Goal: Navigation & Orientation: Find specific page/section

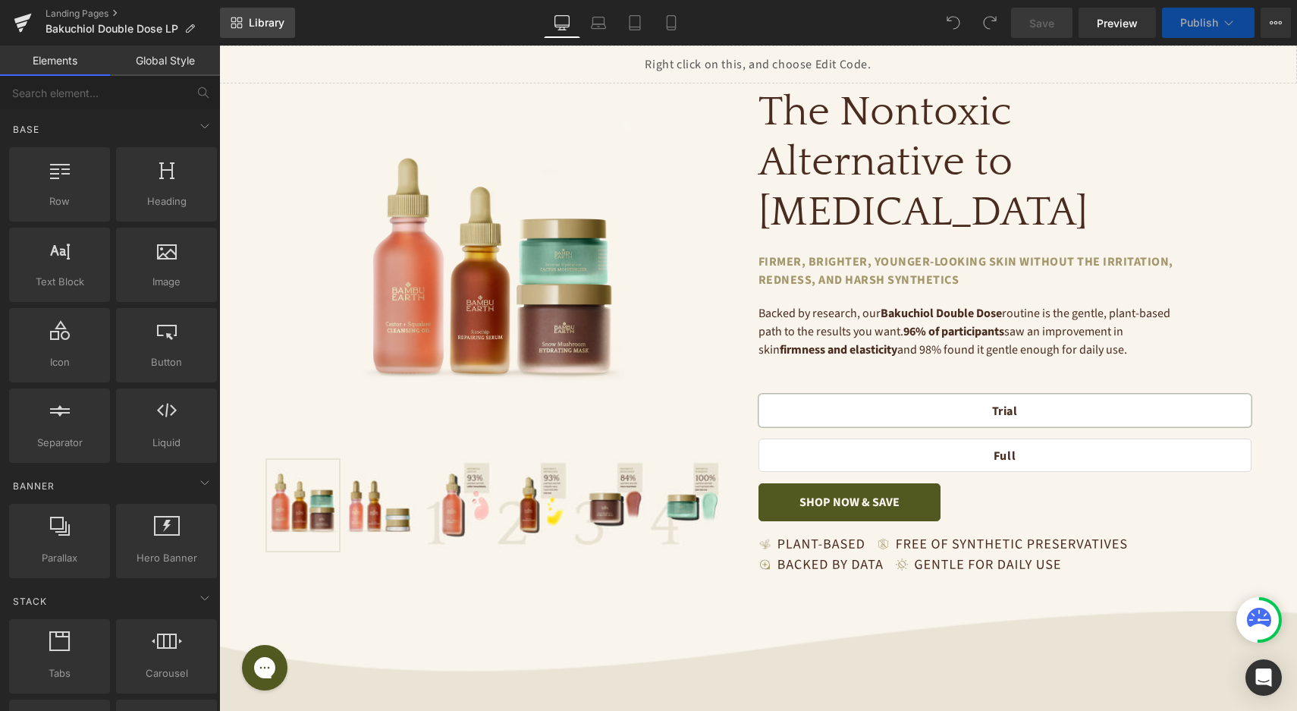
click at [275, 25] on span "Library" at bounding box center [267, 23] width 36 height 14
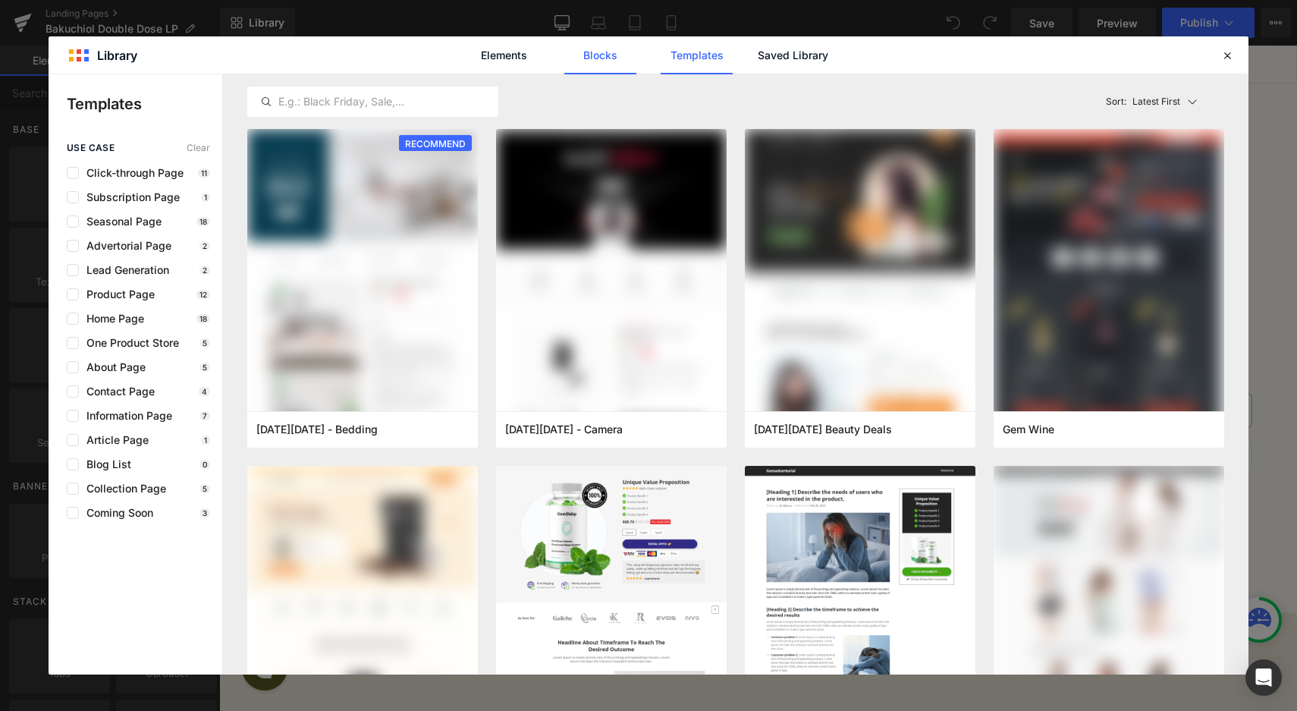
click at [757, 53] on link "Blocks" at bounding box center [793, 55] width 72 height 38
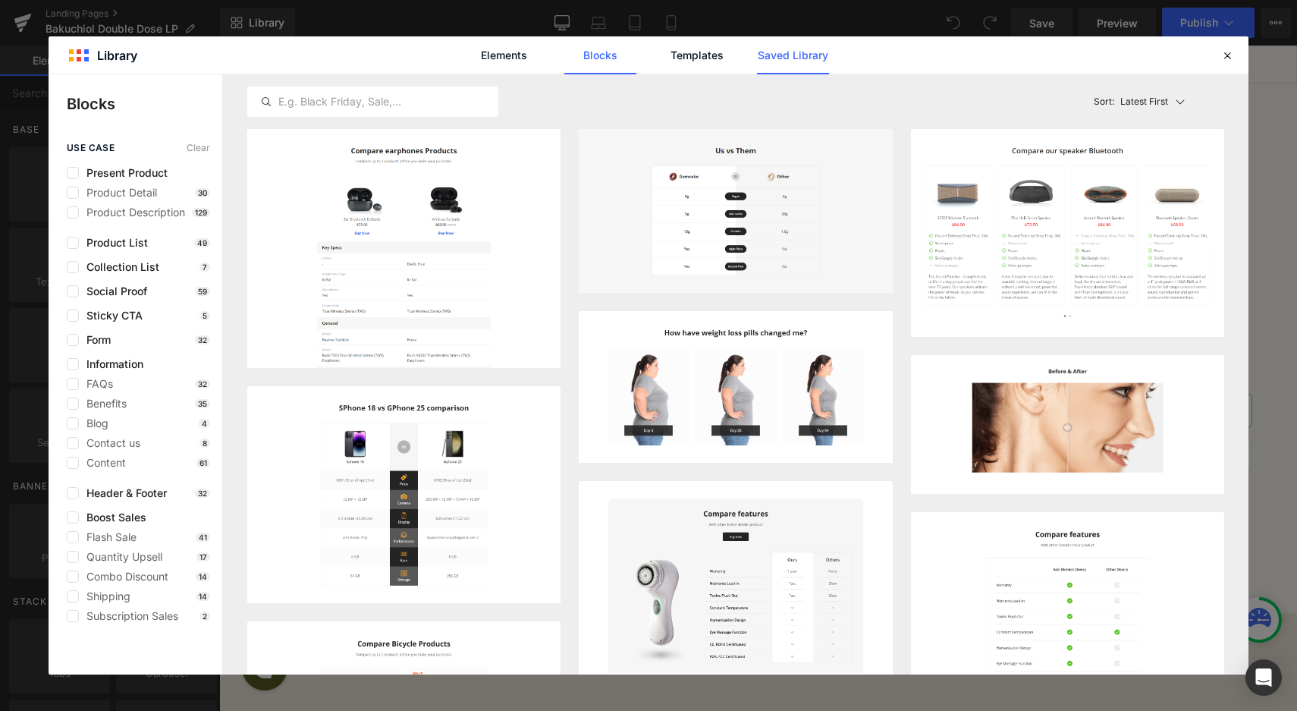
click at [0, 0] on link "Saved Library" at bounding box center [0, 0] width 0 height 0
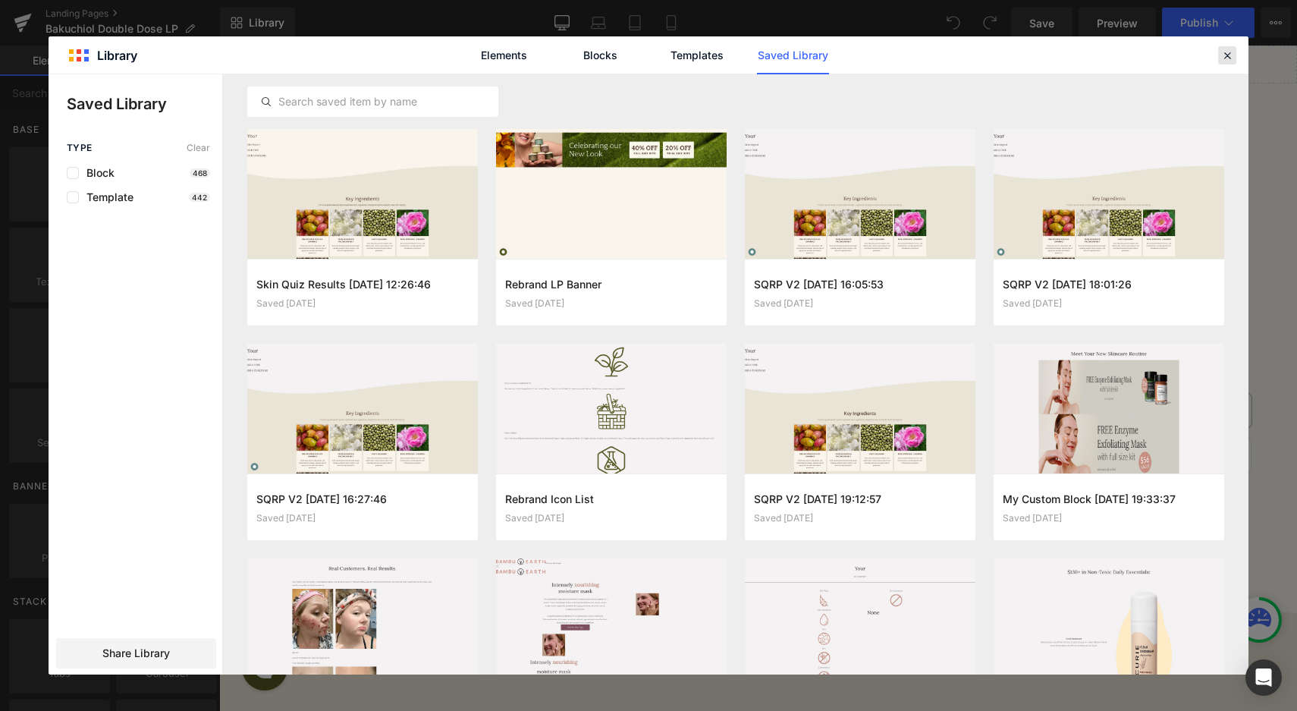
click at [1233, 56] on icon at bounding box center [1227, 56] width 14 height 14
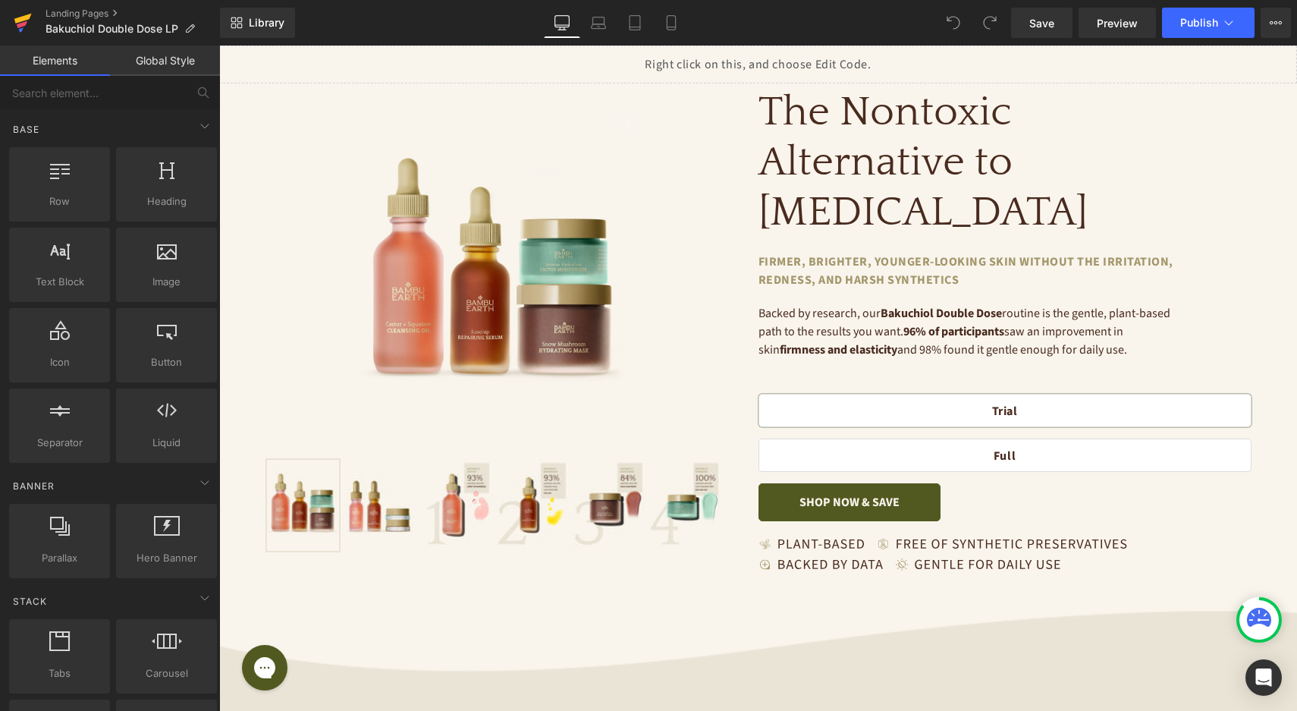
click at [11, 23] on link at bounding box center [23, 23] width 46 height 46
